Goal: Task Accomplishment & Management: Manage account settings

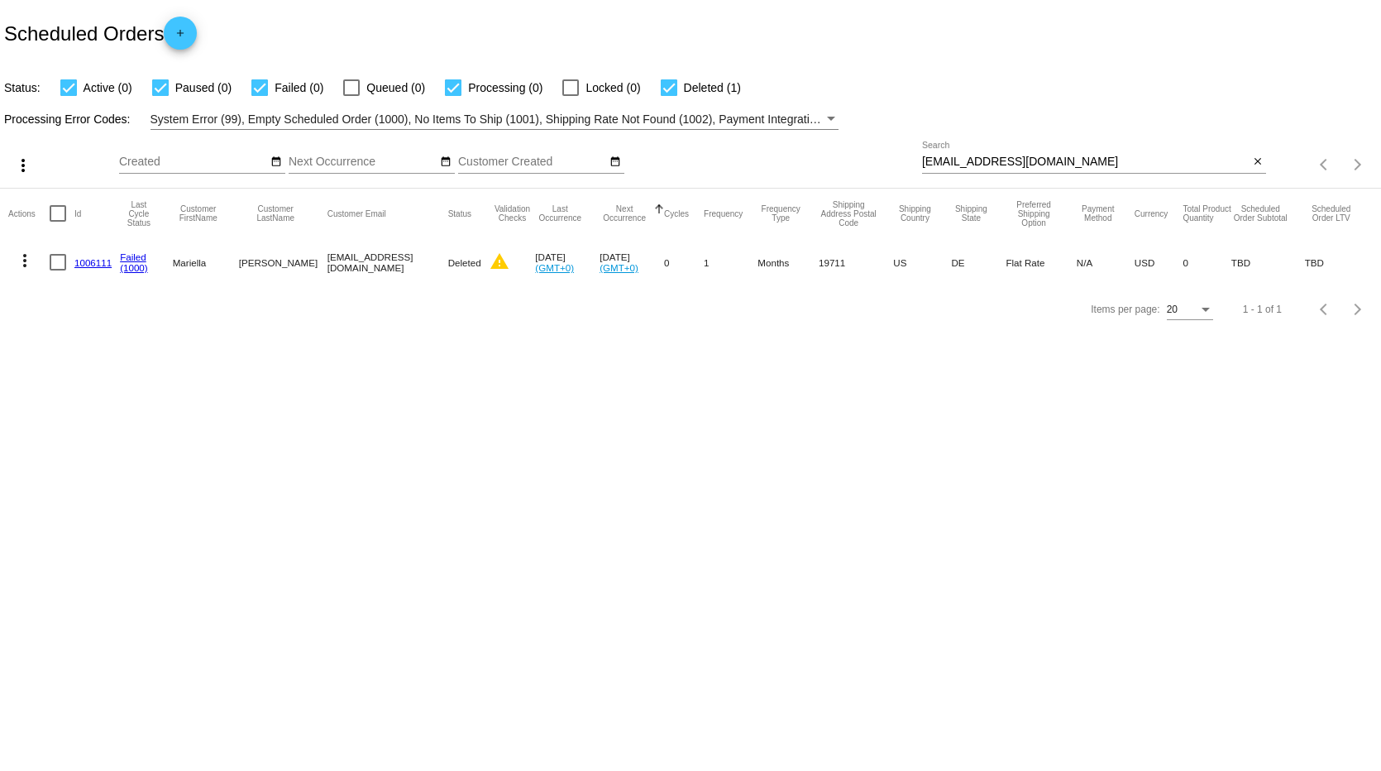
click at [1063, 162] on input "[EMAIL_ADDRESS][DOMAIN_NAME]" at bounding box center [1085, 161] width 327 height 13
type input "mm"
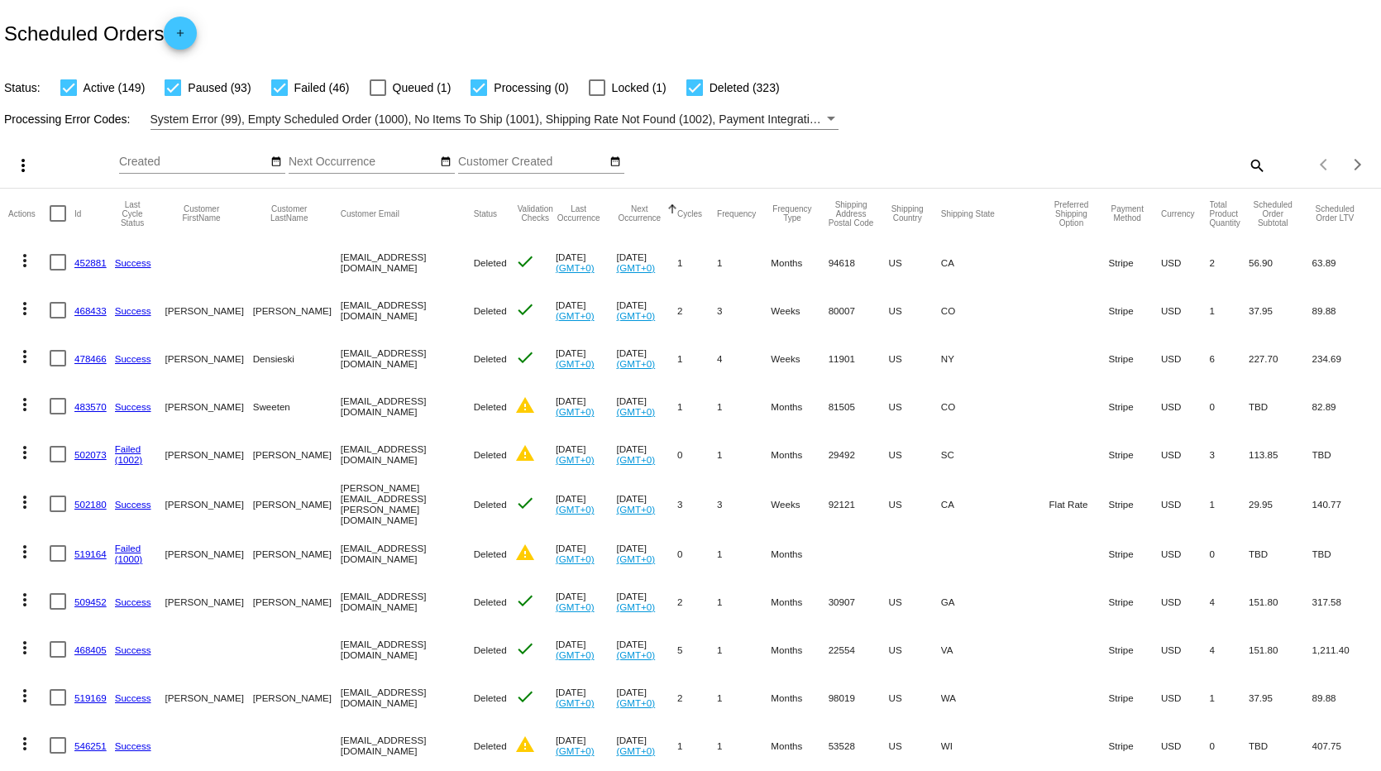
click at [1246, 160] on mat-icon "search" at bounding box center [1256, 165] width 20 height 26
paste input "[EMAIL_ADDRESS][DOMAIN_NAME]"
type input "[EMAIL_ADDRESS][DOMAIN_NAME]"
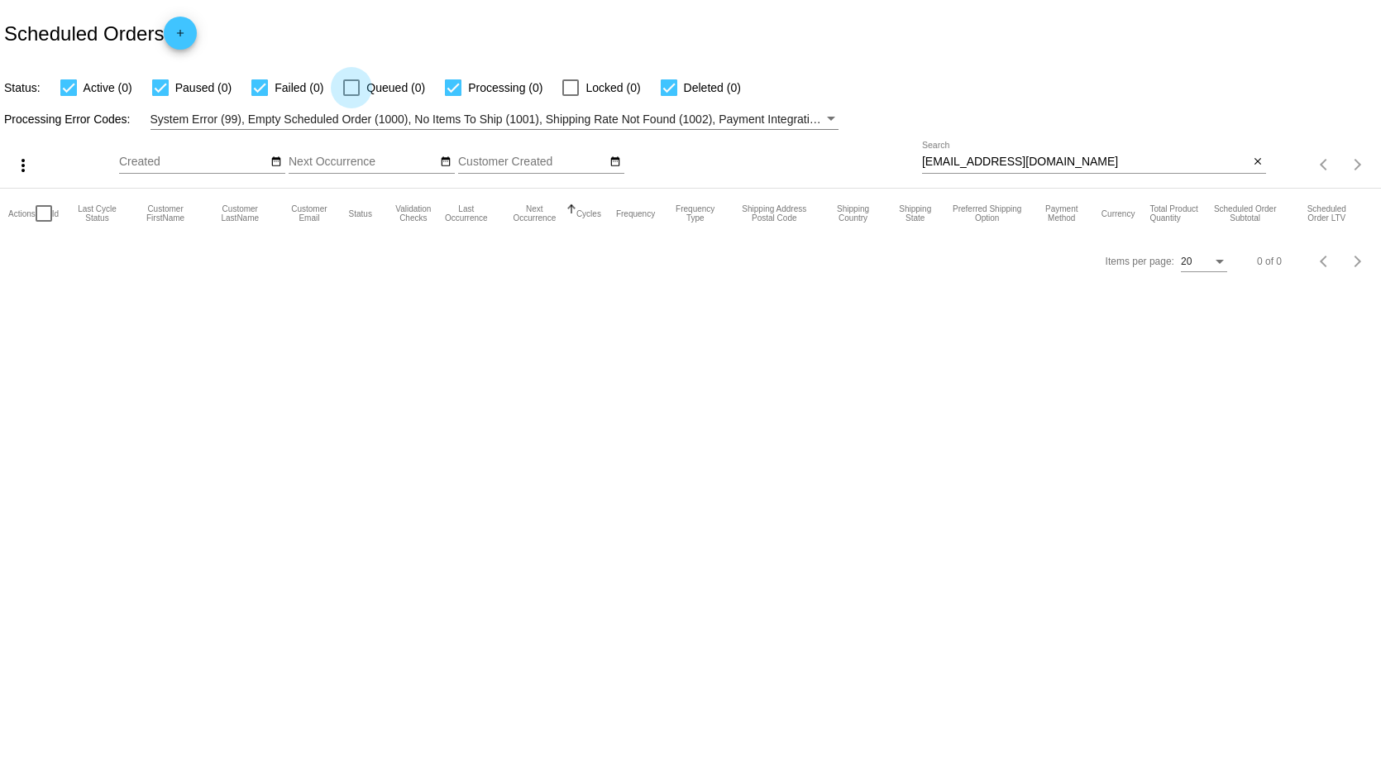
click at [346, 84] on div at bounding box center [351, 87] width 17 height 17
click at [351, 96] on input "Queued (0)" at bounding box center [351, 96] width 1 height 1
checkbox input "true"
click at [556, 86] on mat-checkbox "Locked (0)" at bounding box center [592, 88] width 98 height 20
click at [565, 90] on div at bounding box center [570, 87] width 17 height 17
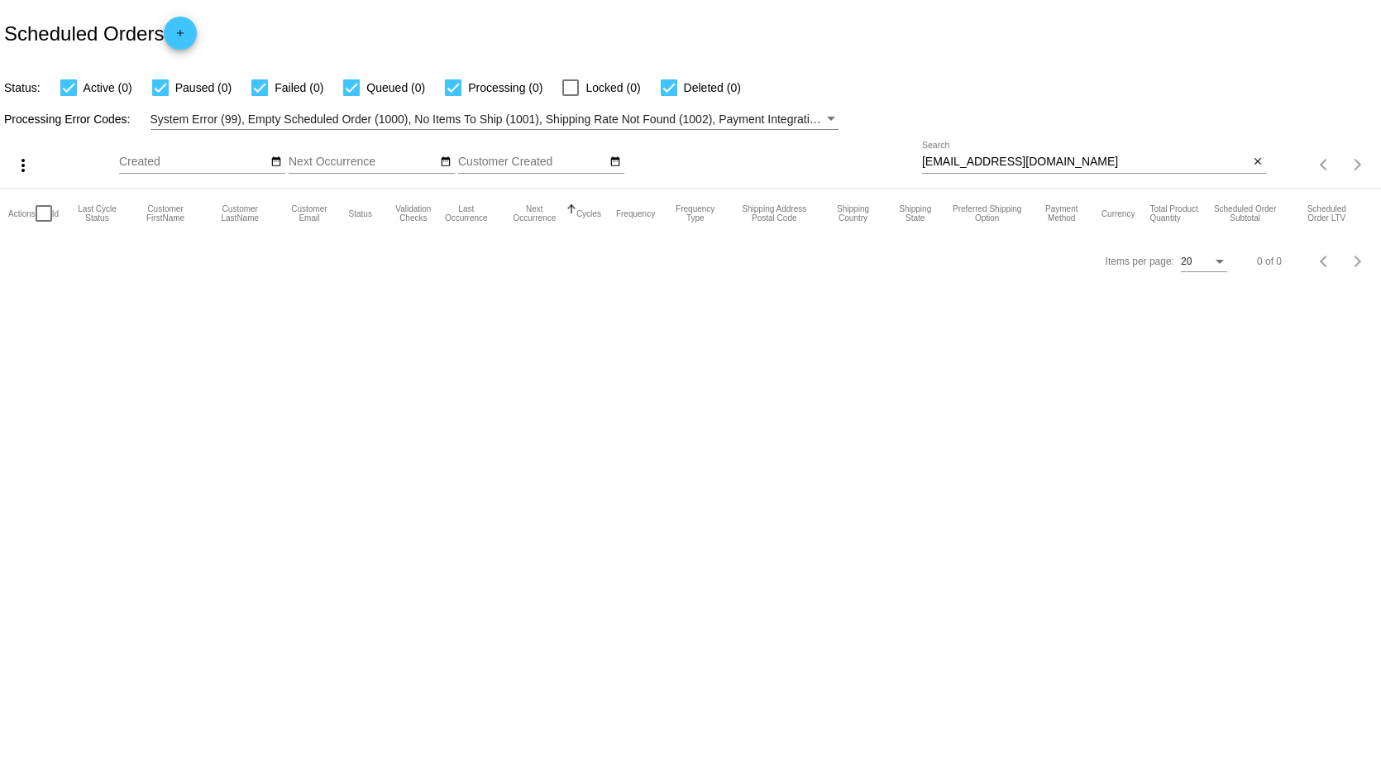
click at [570, 96] on input "Locked (0)" at bounding box center [570, 96] width 1 height 1
click at [566, 91] on div at bounding box center [570, 87] width 17 height 17
click at [570, 96] on input "Locked (0)" at bounding box center [570, 96] width 1 height 1
checkbox input "false"
